Goal: Communication & Community: Answer question/provide support

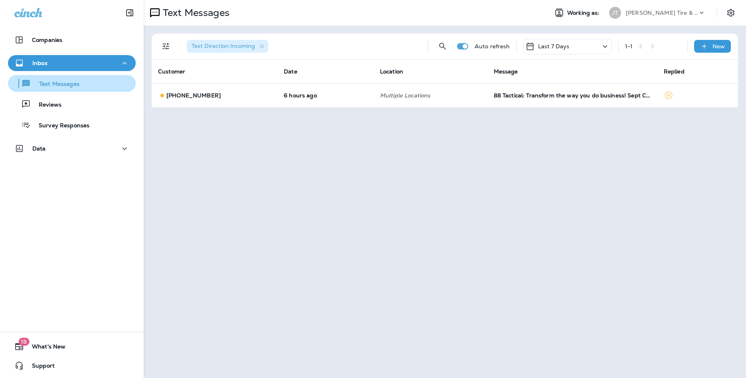
click at [56, 90] on button "Text Messages" at bounding box center [72, 83] width 128 height 17
click at [60, 88] on div "Text Messages" at bounding box center [45, 83] width 68 height 12
click at [60, 84] on p "Text Messages" at bounding box center [55, 85] width 48 height 8
click at [607, 43] on icon at bounding box center [606, 47] width 10 height 10
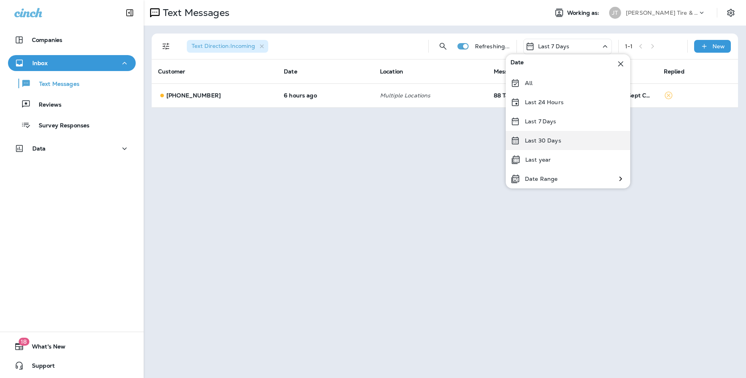
click at [559, 141] on p "Last 30 Days" at bounding box center [543, 140] width 36 height 6
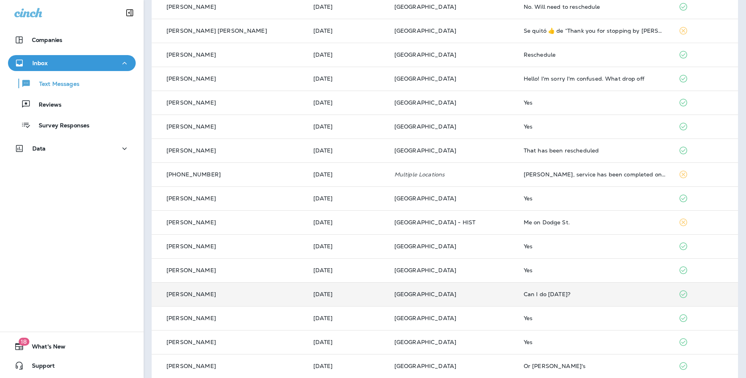
scroll to position [101, 0]
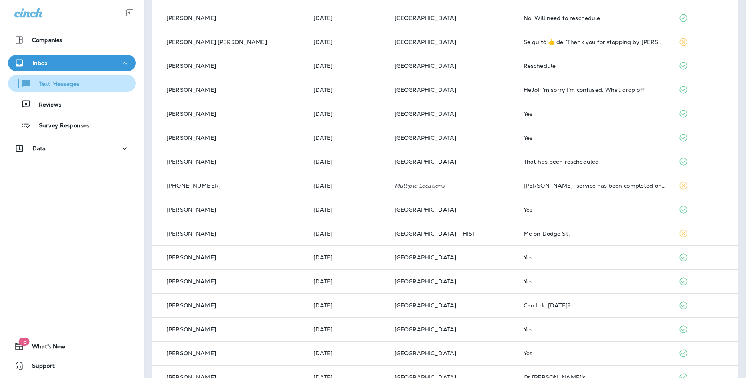
click at [54, 83] on p "Text Messages" at bounding box center [55, 85] width 48 height 8
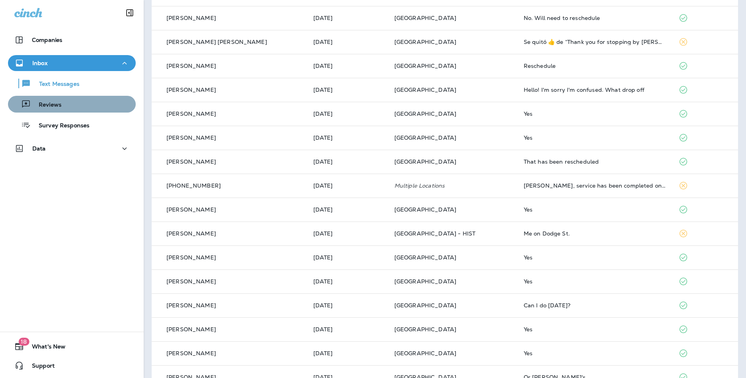
click at [51, 107] on p "Reviews" at bounding box center [46, 105] width 31 height 8
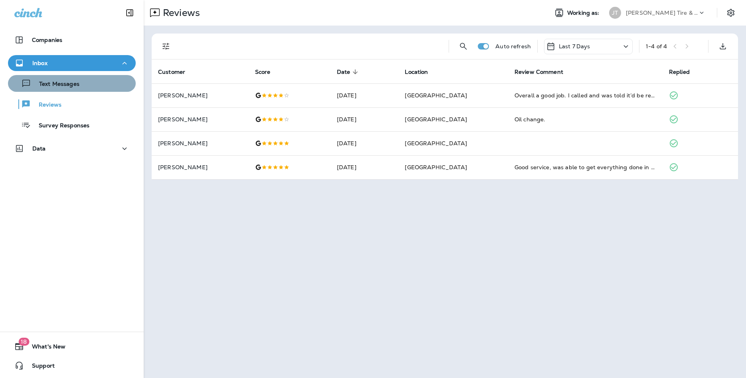
click at [56, 82] on p "Text Messages" at bounding box center [55, 85] width 48 height 8
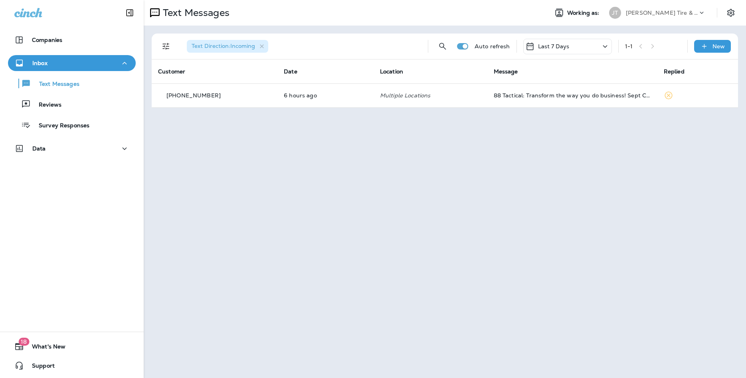
click at [594, 48] on div "Last 7 Days" at bounding box center [568, 47] width 89 height 16
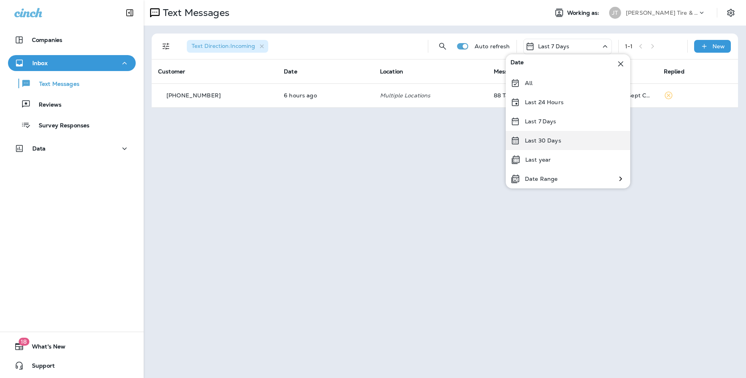
click at [548, 139] on p "Last 30 Days" at bounding box center [543, 140] width 36 height 6
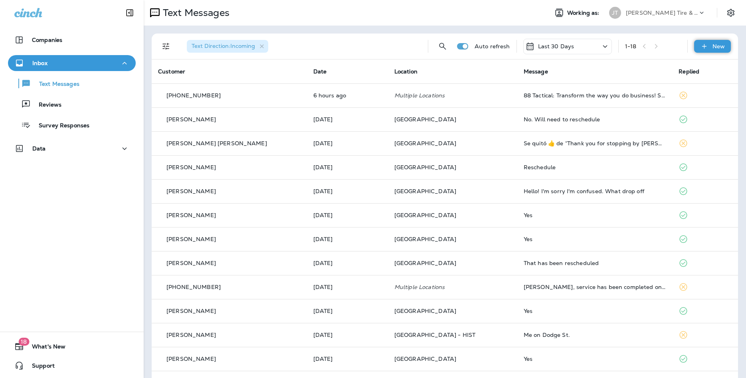
click at [707, 48] on icon at bounding box center [704, 46] width 8 height 8
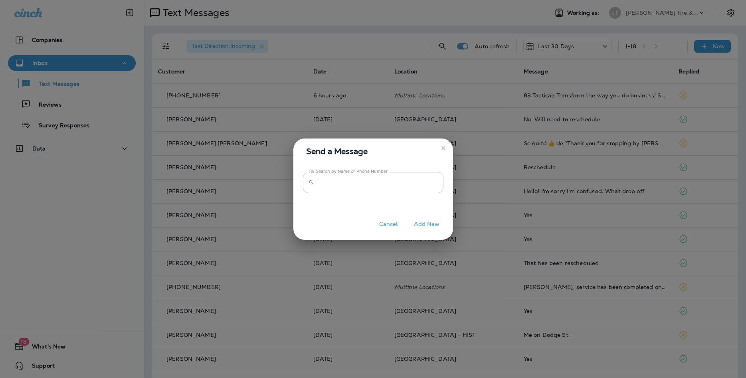
click at [319, 178] on input "To: Search by Name or Phone Number" at bounding box center [380, 182] width 126 height 21
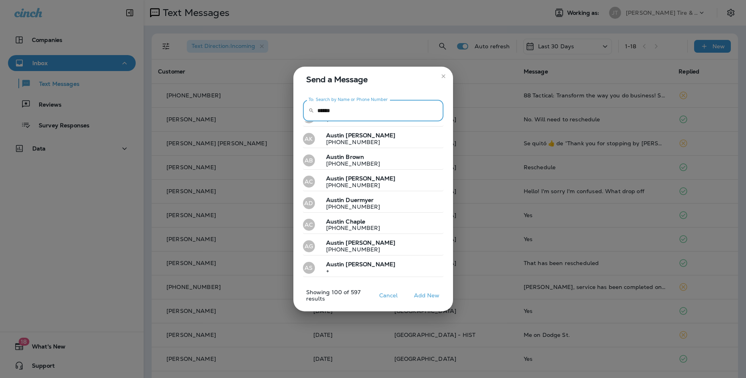
scroll to position [518, 0]
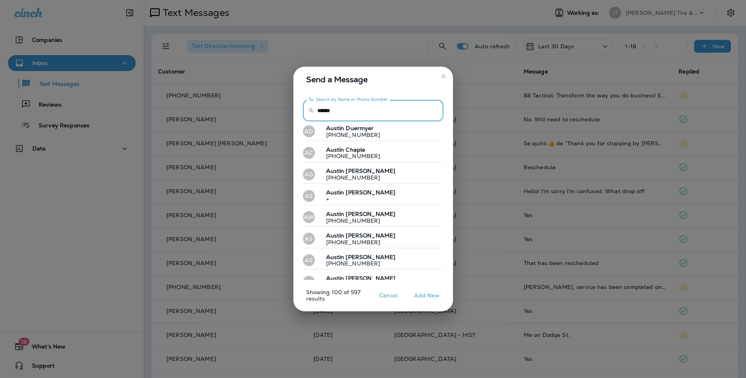
click at [366, 110] on input "******" at bounding box center [380, 110] width 126 height 21
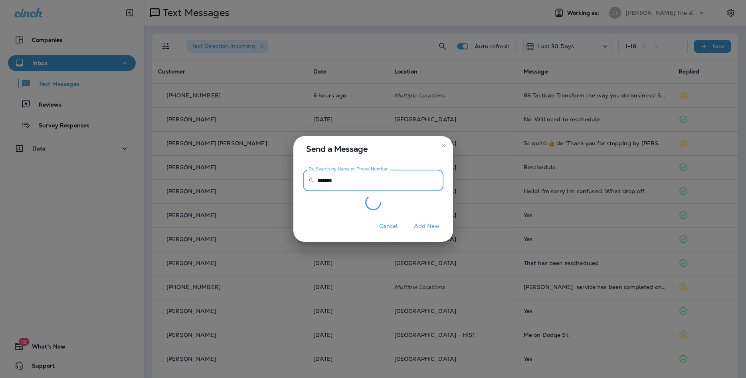
scroll to position [0, 0]
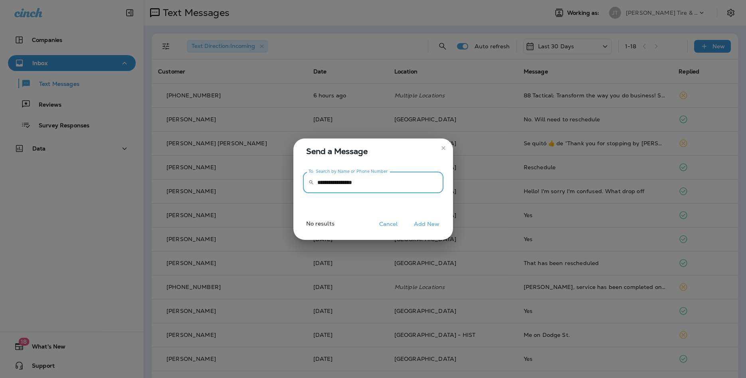
type input "**********"
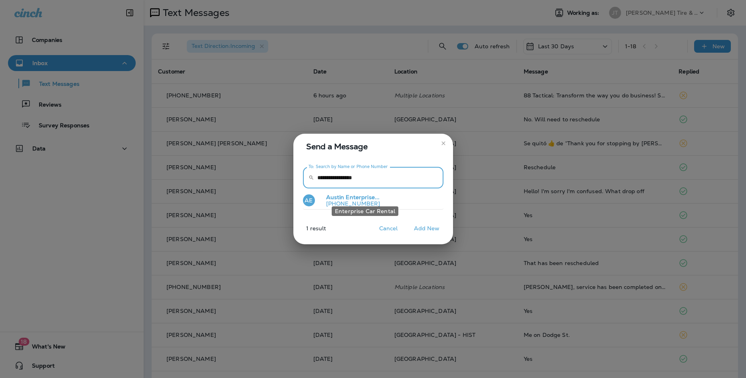
click at [355, 198] on span "Enterprise..." at bounding box center [363, 197] width 34 height 7
click at [355, 198] on div "[PERSON_NAME] Enterprise... [PHONE_NUMBER]" at bounding box center [373, 200] width 141 height 25
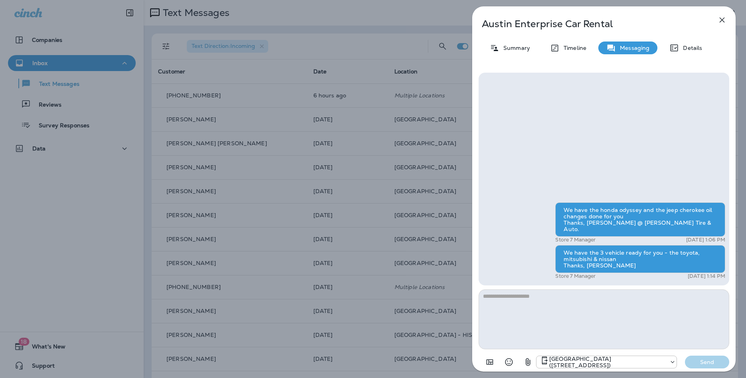
click at [542, 304] on textarea at bounding box center [604, 320] width 251 height 60
type textarea "**********"
click at [702, 361] on p "Send" at bounding box center [708, 362] width 34 height 7
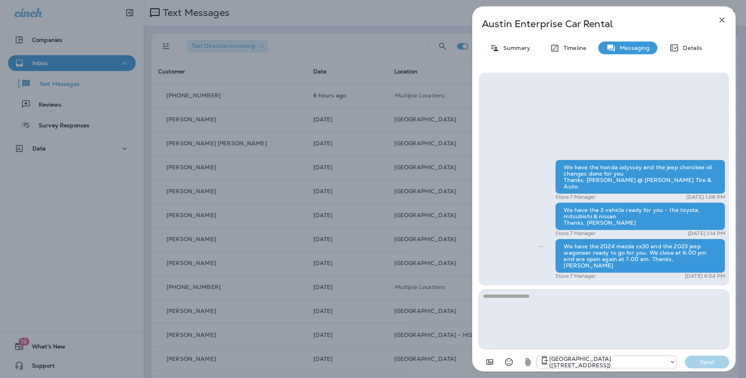
click at [721, 22] on icon "button" at bounding box center [722, 20] width 5 height 5
